Goal: Task Accomplishment & Management: Use online tool/utility

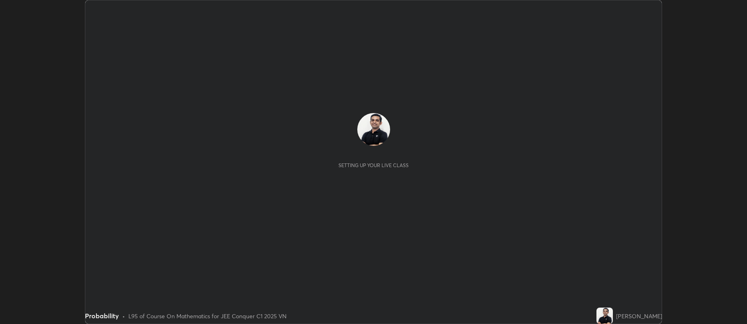
scroll to position [324, 747]
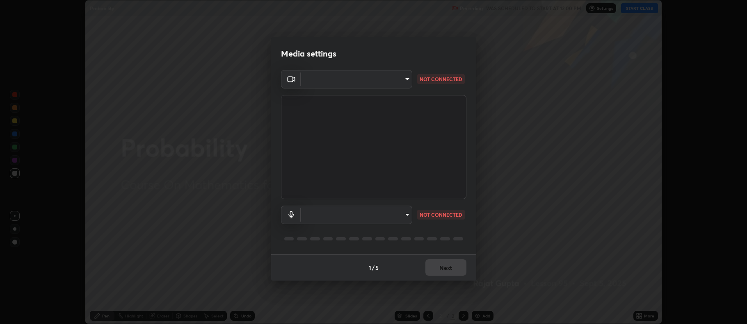
type input "516aff405987d273e063f32cb7a884c6bfcf45826045b825bb1863d7a4804d13"
type input "default"
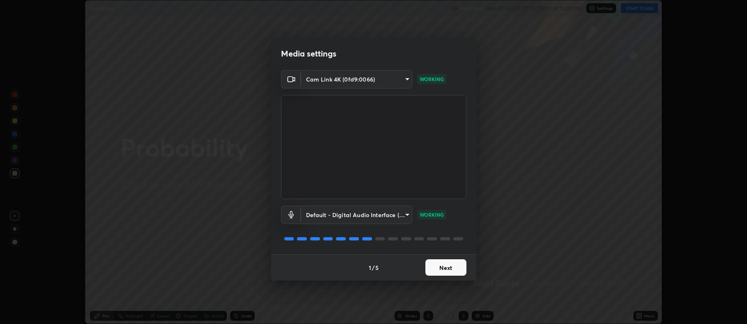
click at [450, 269] on button "Next" at bounding box center [445, 268] width 41 height 16
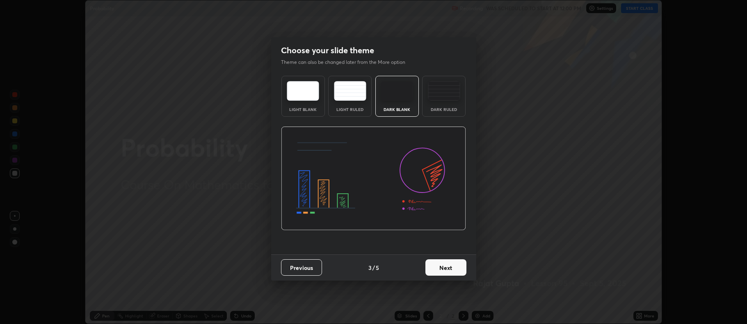
click at [450, 265] on button "Next" at bounding box center [445, 268] width 41 height 16
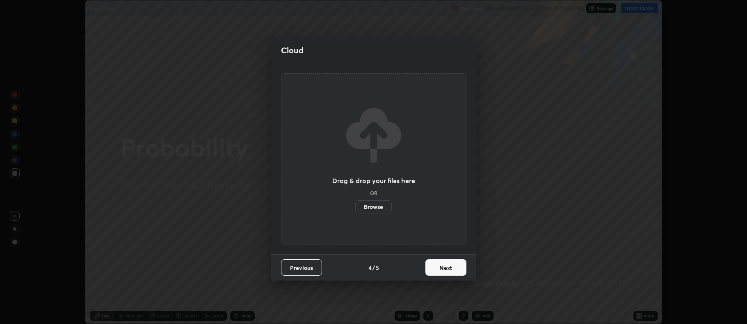
click at [448, 267] on button "Next" at bounding box center [445, 268] width 41 height 16
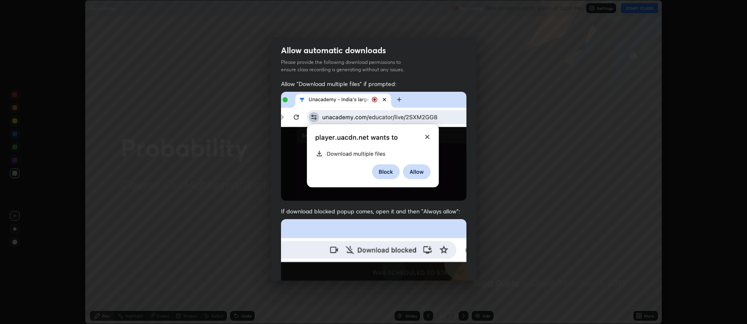
click at [446, 267] on img at bounding box center [373, 308] width 185 height 179
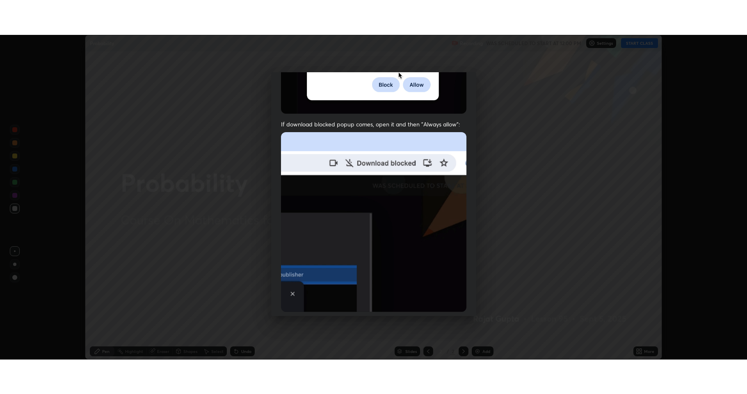
scroll to position [167, 0]
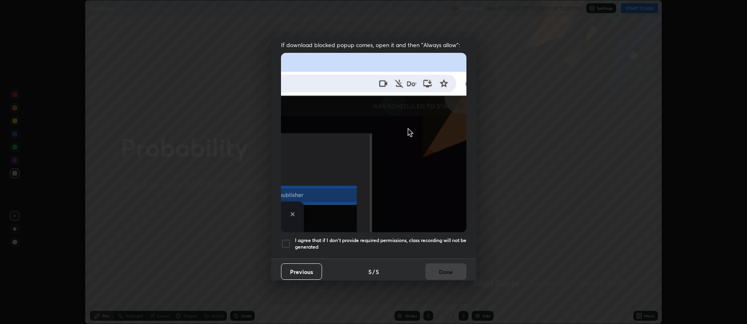
click at [359, 237] on h5 "I agree that if I don't provide required permissions, class recording will not …" at bounding box center [380, 243] width 171 height 13
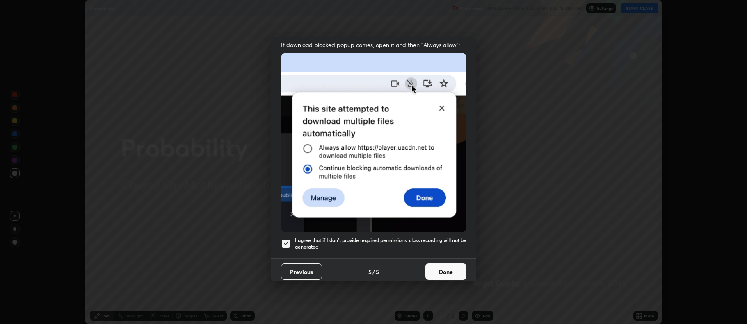
click at [443, 275] on button "Done" at bounding box center [445, 272] width 41 height 16
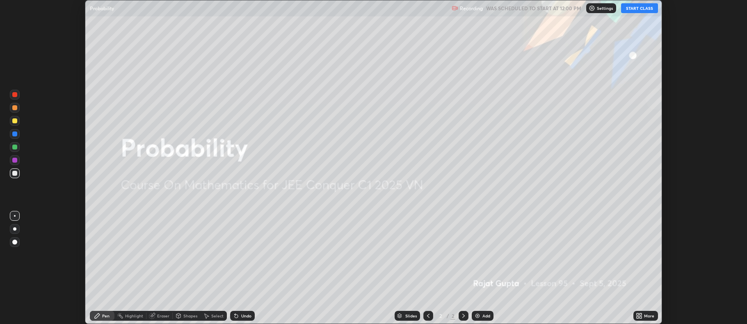
click at [487, 314] on div "Add" at bounding box center [486, 316] width 8 height 4
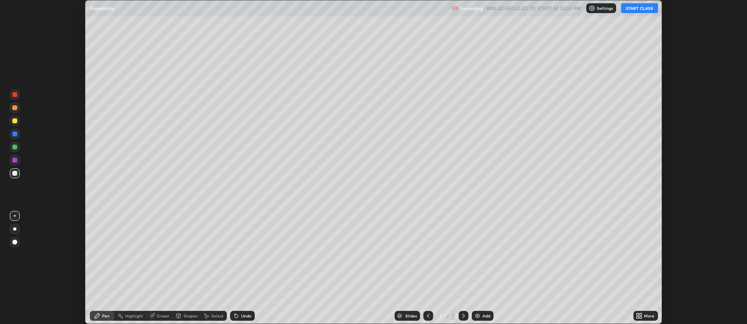
click at [640, 9] on button "START CLASS" at bounding box center [639, 8] width 37 height 10
click at [645, 319] on div "More" at bounding box center [645, 316] width 25 height 10
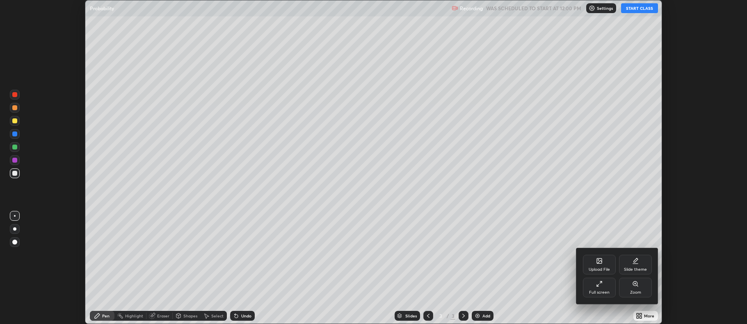
click at [604, 293] on div "Full screen" at bounding box center [599, 293] width 21 height 4
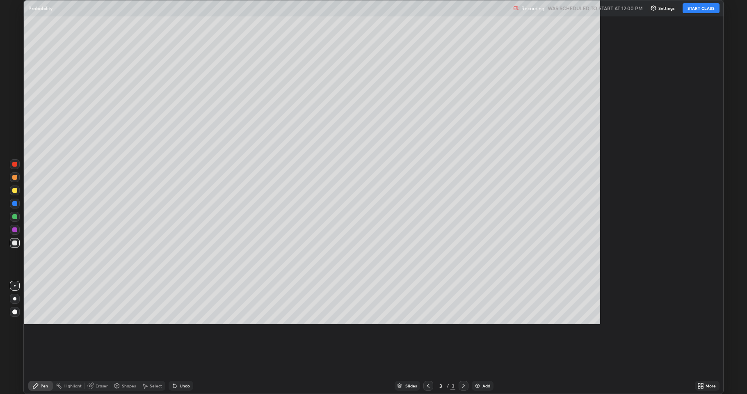
scroll to position [394, 747]
